Goal: Information Seeking & Learning: Learn about a topic

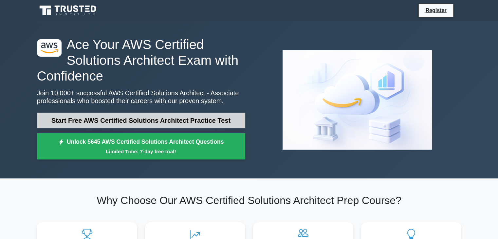
click at [73, 124] on link "Start Free AWS Certified Solutions Architect Practice Test" at bounding box center [141, 121] width 208 height 16
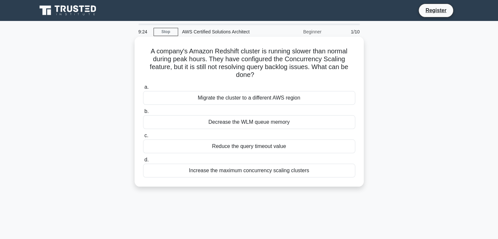
click at [238, 168] on div "Increase the maximum concurrency scaling clusters" at bounding box center [249, 171] width 212 height 14
click at [143, 162] on input "d. Increase the maximum concurrency scaling clusters" at bounding box center [143, 160] width 0 height 4
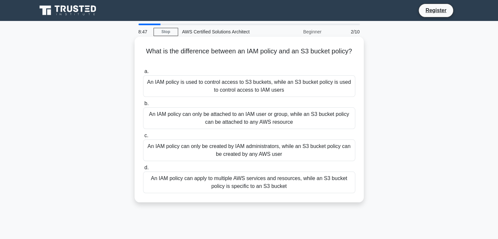
click at [271, 117] on div "An IAM policy can only be attached to an IAM user or group, while an S3 bucket …" at bounding box center [249, 118] width 212 height 22
click at [143, 106] on input "b. An IAM policy can only be attached to an IAM user or group, while an S3 buck…" at bounding box center [143, 104] width 0 height 4
